Goal: Navigation & Orientation: Find specific page/section

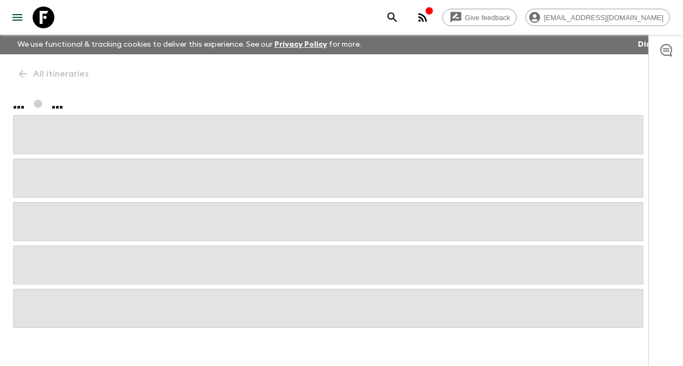
scroll to position [22, 0]
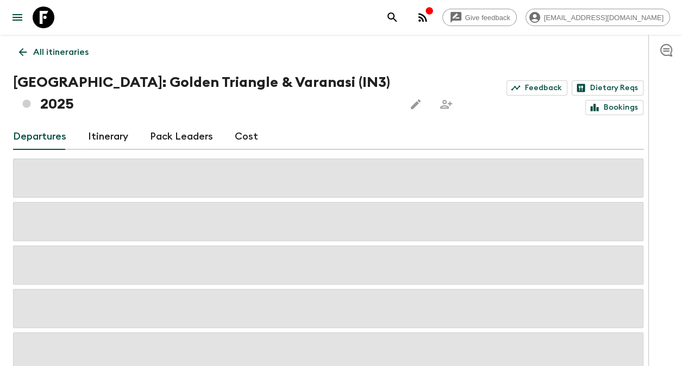
click at [18, 50] on icon at bounding box center [23, 52] width 12 height 12
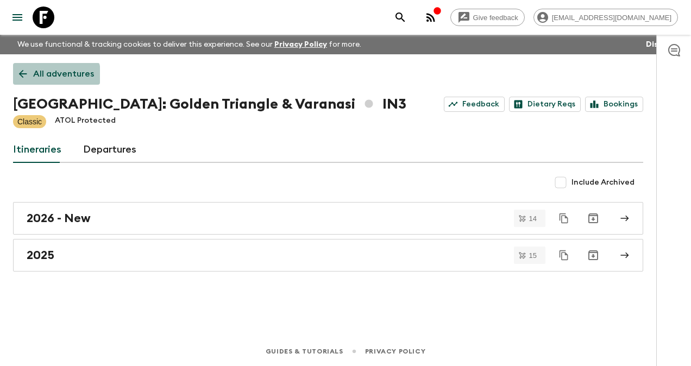
click at [41, 78] on p "All adventures" at bounding box center [63, 73] width 61 height 13
click at [41, 71] on p "All adventures" at bounding box center [63, 73] width 61 height 13
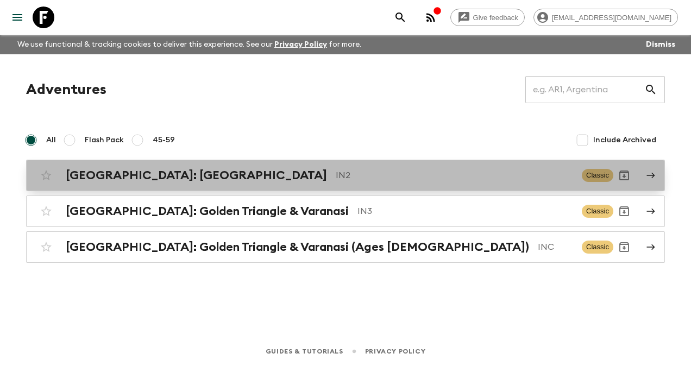
click at [116, 177] on h2 "[GEOGRAPHIC_DATA]: [GEOGRAPHIC_DATA]" at bounding box center [196, 175] width 261 height 14
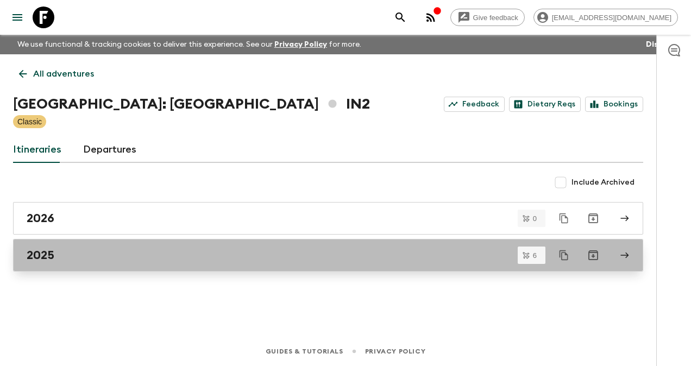
click at [46, 255] on h2 "2025" at bounding box center [41, 255] width 28 height 14
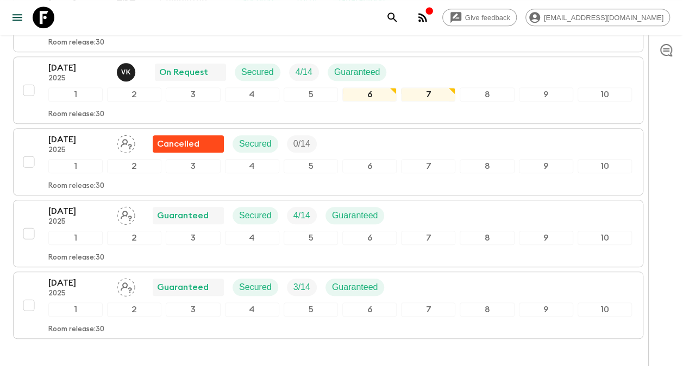
scroll to position [343, 0]
